Goal: Information Seeking & Learning: Find specific fact

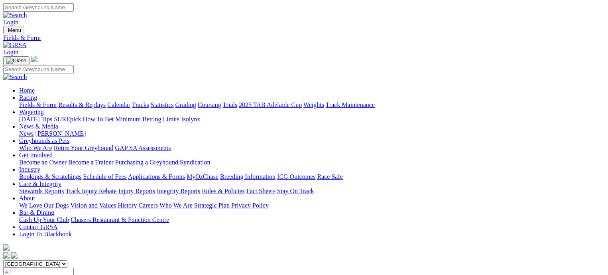
scroll to position [199, 0]
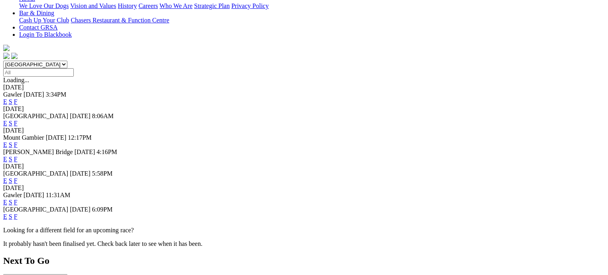
click at [18, 213] on link "F" at bounding box center [16, 216] width 4 height 7
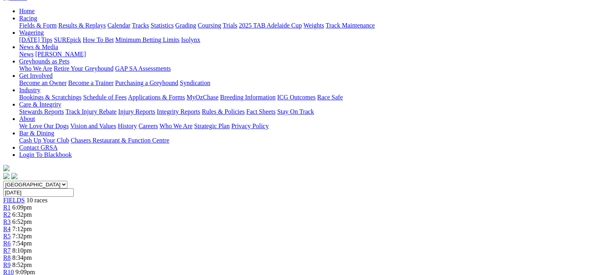
scroll to position [159, 0]
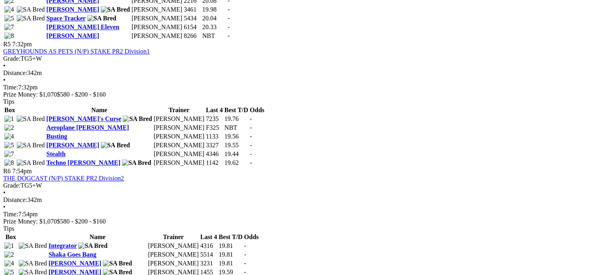
scroll to position [837, 0]
